Goal: Task Accomplishment & Management: Use online tool/utility

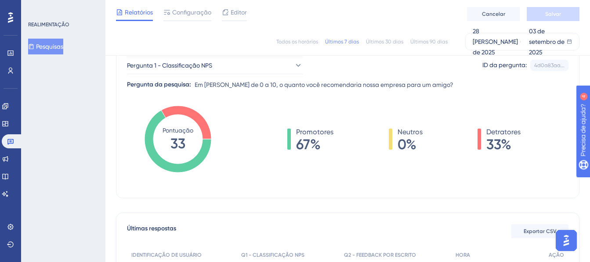
scroll to position [88, 0]
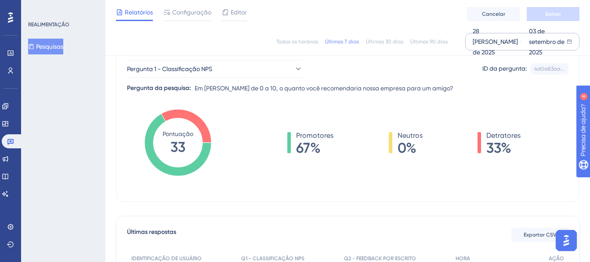
click at [535, 41] on div "03 de setembro de 2025" at bounding box center [547, 42] width 38 height 32
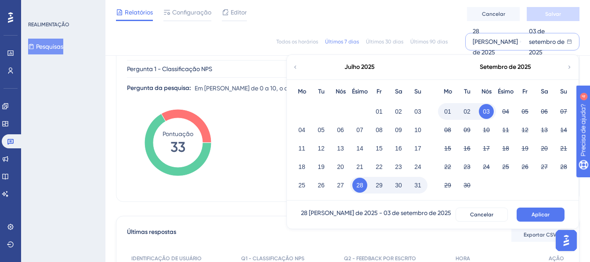
click at [569, 68] on icon at bounding box center [569, 66] width 2 height 3
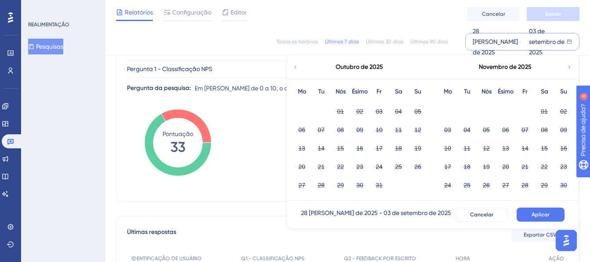
click at [298, 66] on icon at bounding box center [295, 67] width 6 height 8
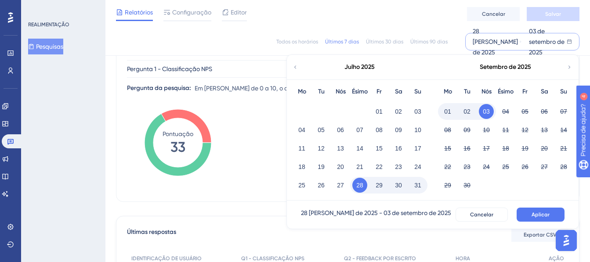
click at [298, 66] on icon at bounding box center [295, 67] width 6 height 8
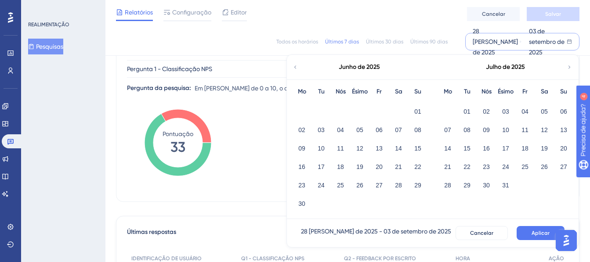
click at [569, 65] on icon at bounding box center [569, 67] width 6 height 8
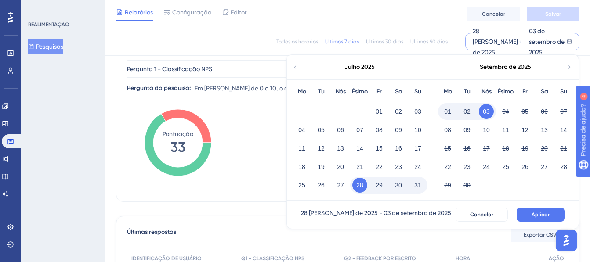
click at [327, 213] on div "28 [PERSON_NAME] de 2025 - 03 de setembro de 2025" at bounding box center [376, 215] width 150 height 14
click at [486, 43] on div "28 [PERSON_NAME] de 2025" at bounding box center [495, 42] width 46 height 32
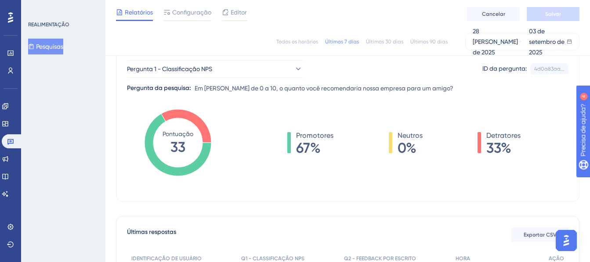
click at [378, 43] on div "Últimos 30 dias" at bounding box center [384, 41] width 37 height 7
click at [488, 43] on div "14 [PERSON_NAME] de 2025" at bounding box center [495, 42] width 46 height 32
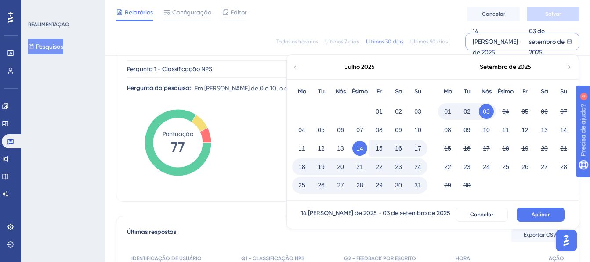
click at [416, 185] on button "31" at bounding box center [417, 185] width 15 height 15
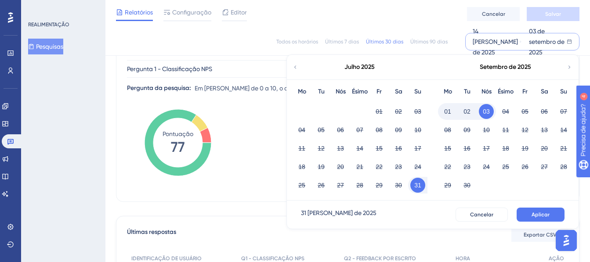
click at [419, 186] on button "31" at bounding box center [417, 185] width 15 height 15
click at [362, 146] on button "14" at bounding box center [359, 148] width 15 height 15
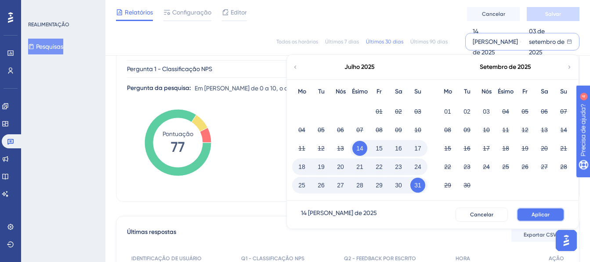
click at [535, 212] on span "Aplicar" at bounding box center [540, 214] width 18 height 7
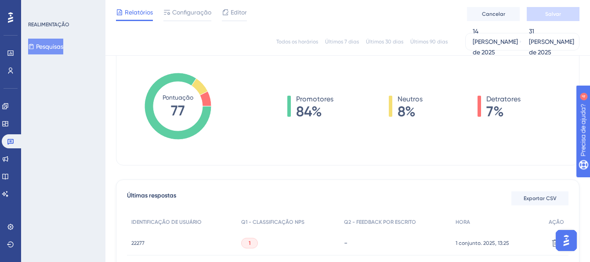
scroll to position [0, 7]
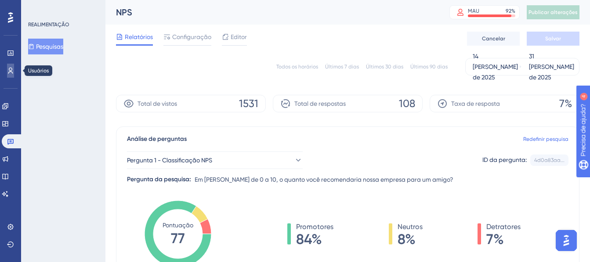
click at [11, 69] on icon at bounding box center [10, 70] width 7 height 7
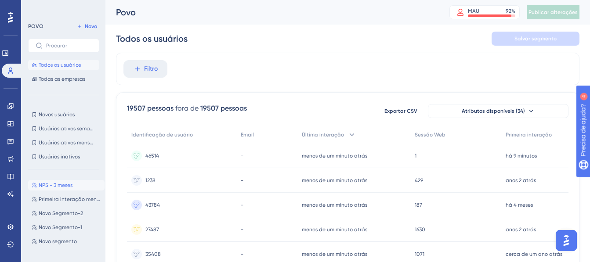
click at [61, 186] on span "NPS - 3 meses" at bounding box center [56, 185] width 34 height 7
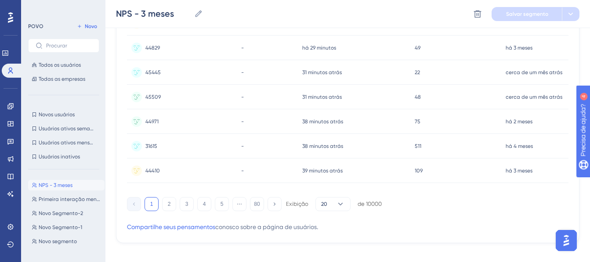
scroll to position [465, 7]
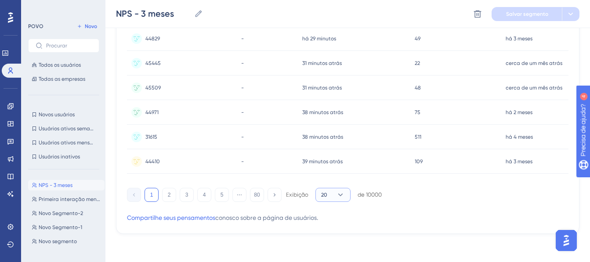
click at [338, 196] on icon at bounding box center [340, 195] width 5 height 3
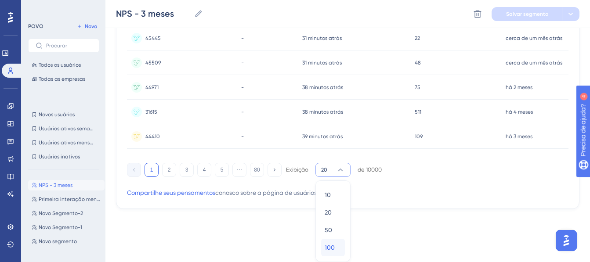
click at [325, 246] on span "100" at bounding box center [329, 247] width 10 height 11
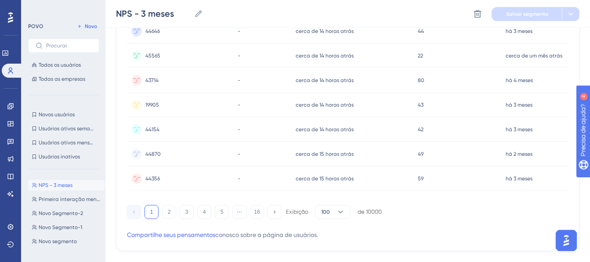
scroll to position [2370, 7]
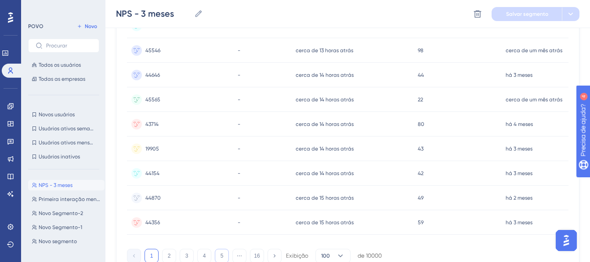
click at [216, 256] on button "5" at bounding box center [222, 256] width 14 height 14
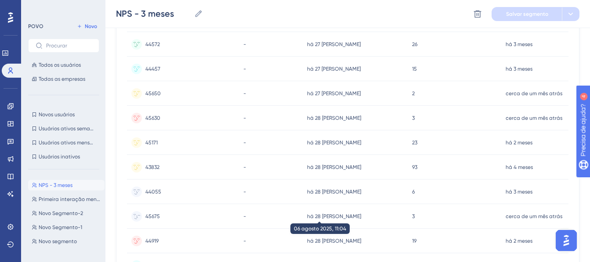
scroll to position [2431, 7]
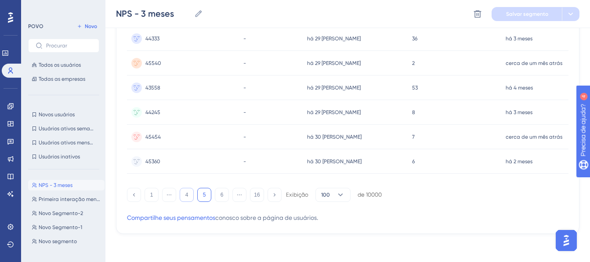
click at [182, 194] on button "4" at bounding box center [187, 195] width 14 height 14
click at [217, 194] on button "5" at bounding box center [222, 195] width 14 height 14
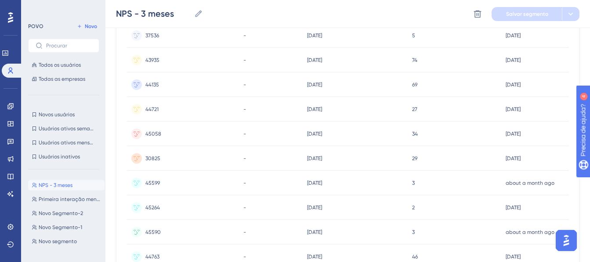
scroll to position [0, 7]
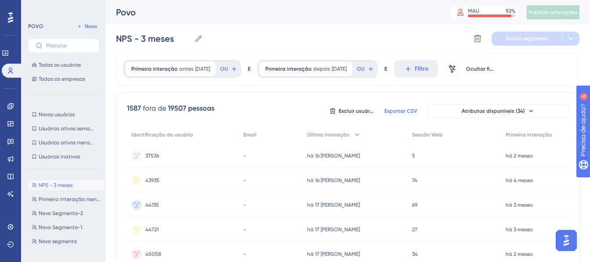
click at [395, 113] on span "Exportar CSV" at bounding box center [400, 111] width 33 height 7
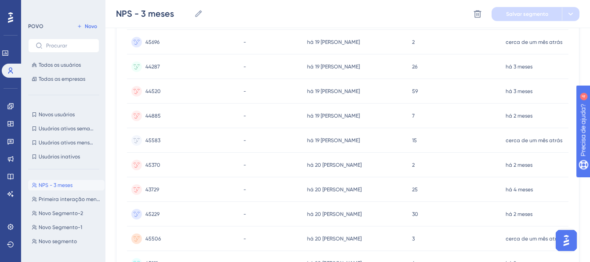
scroll to position [588, 7]
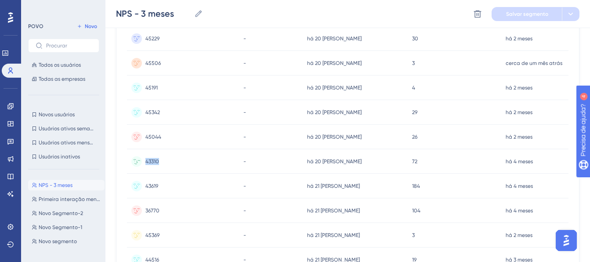
copy span "43310"
drag, startPoint x: 157, startPoint y: 162, endPoint x: 137, endPoint y: 161, distance: 19.8
click at [137, 161] on div "43310 43310" at bounding box center [183, 161] width 112 height 25
